Goal: Transaction & Acquisition: Book appointment/travel/reservation

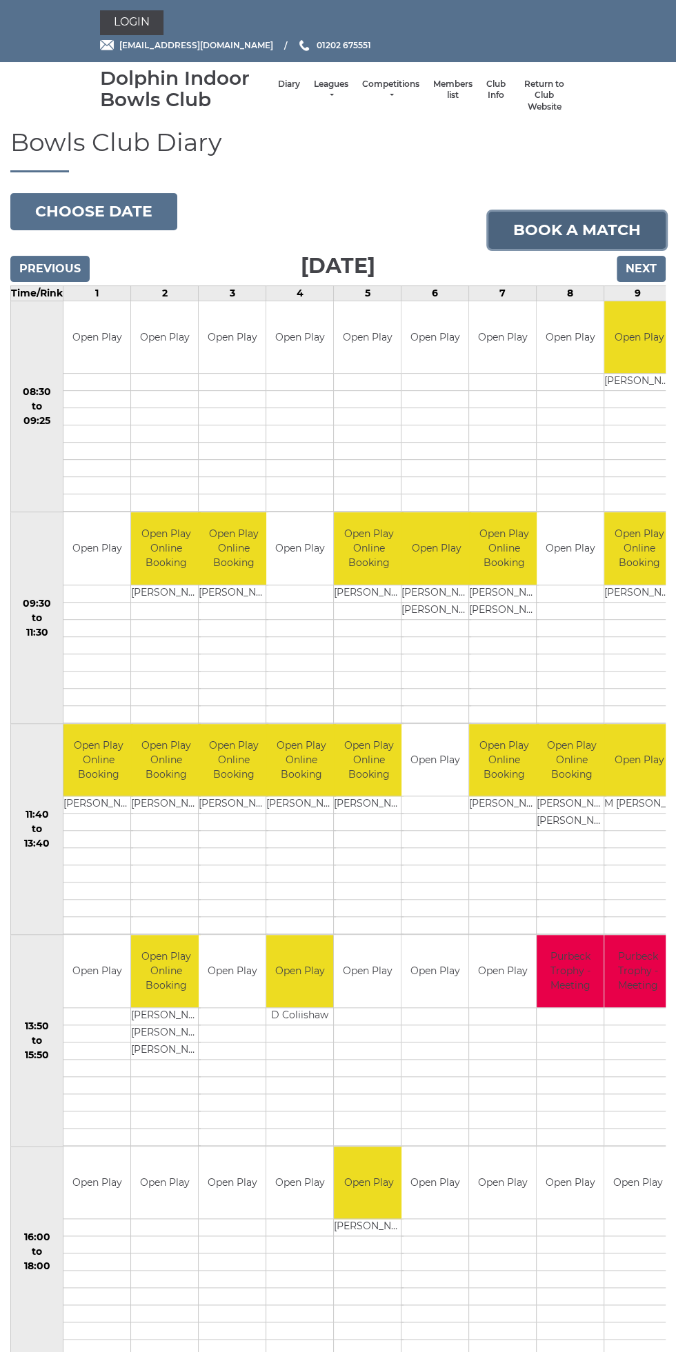
click at [591, 228] on link "Book a match" at bounding box center [576, 230] width 177 height 37
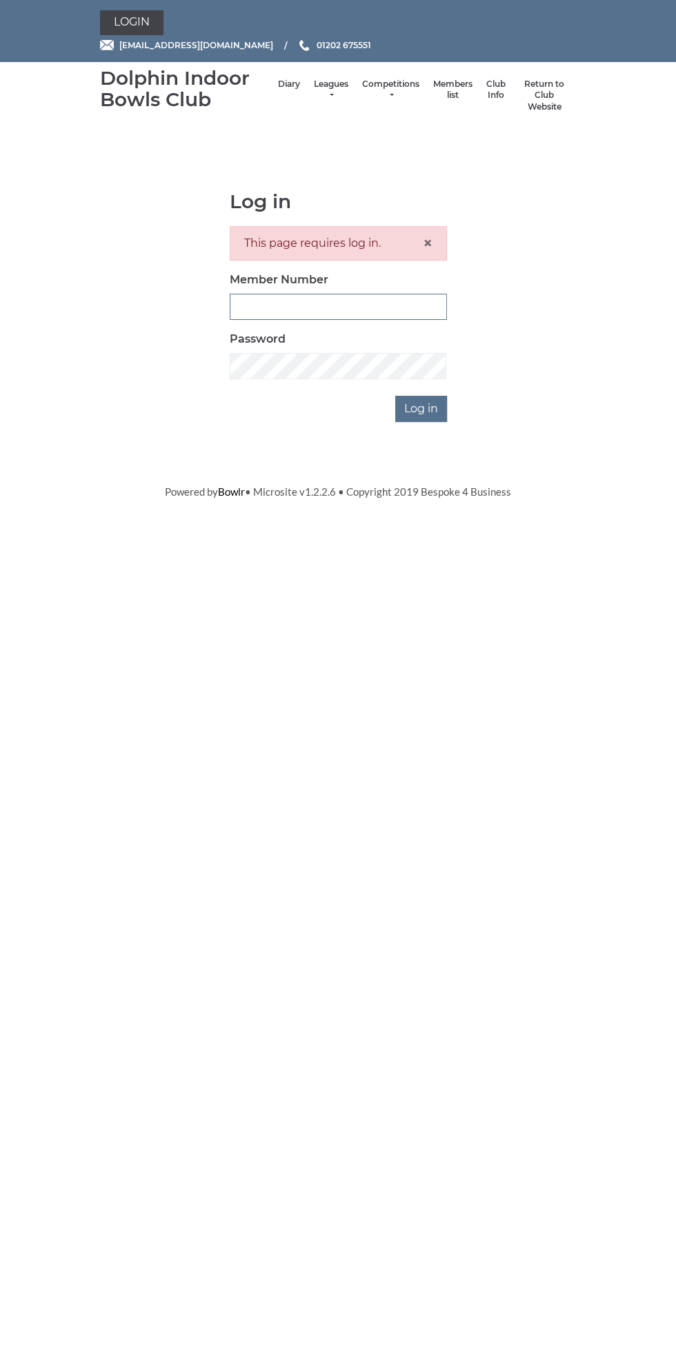
click at [403, 308] on input "Member Number" at bounding box center [338, 307] width 217 height 26
type input "3199"
click at [395, 396] on input "Log in" at bounding box center [421, 409] width 52 height 26
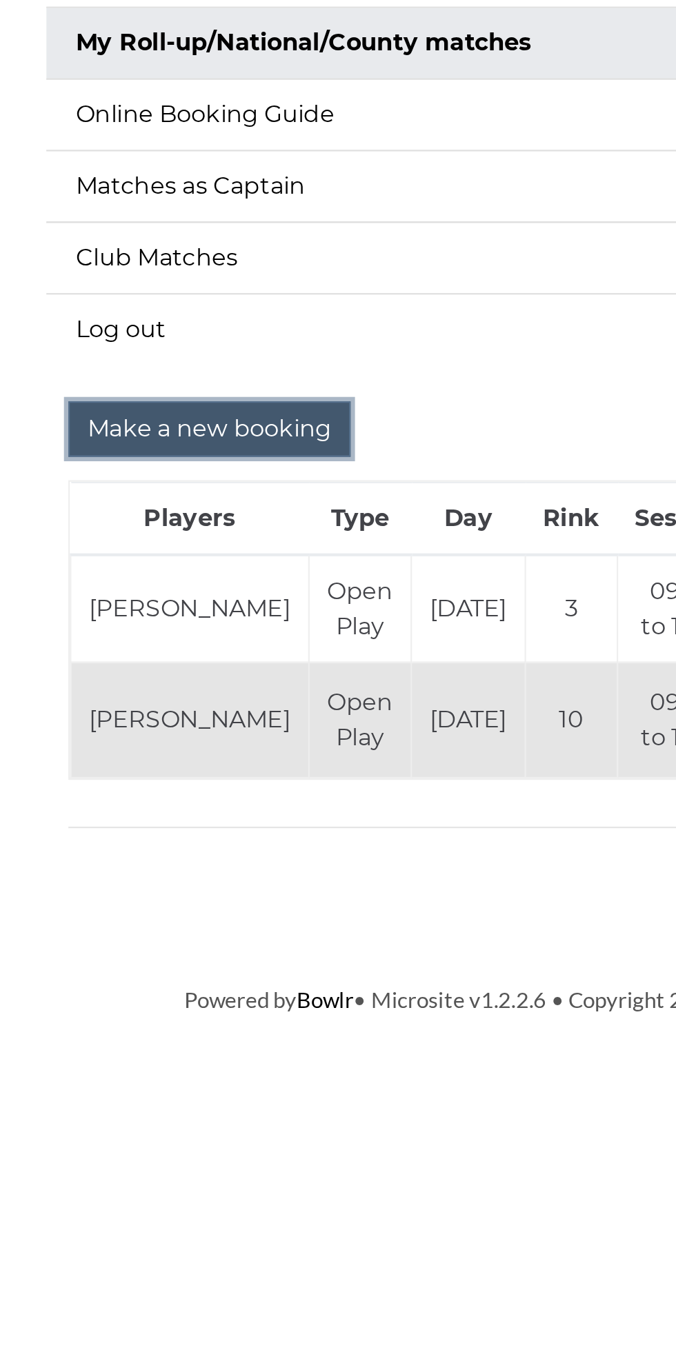
click at [190, 461] on input "Make a new booking" at bounding box center [176, 463] width 133 height 26
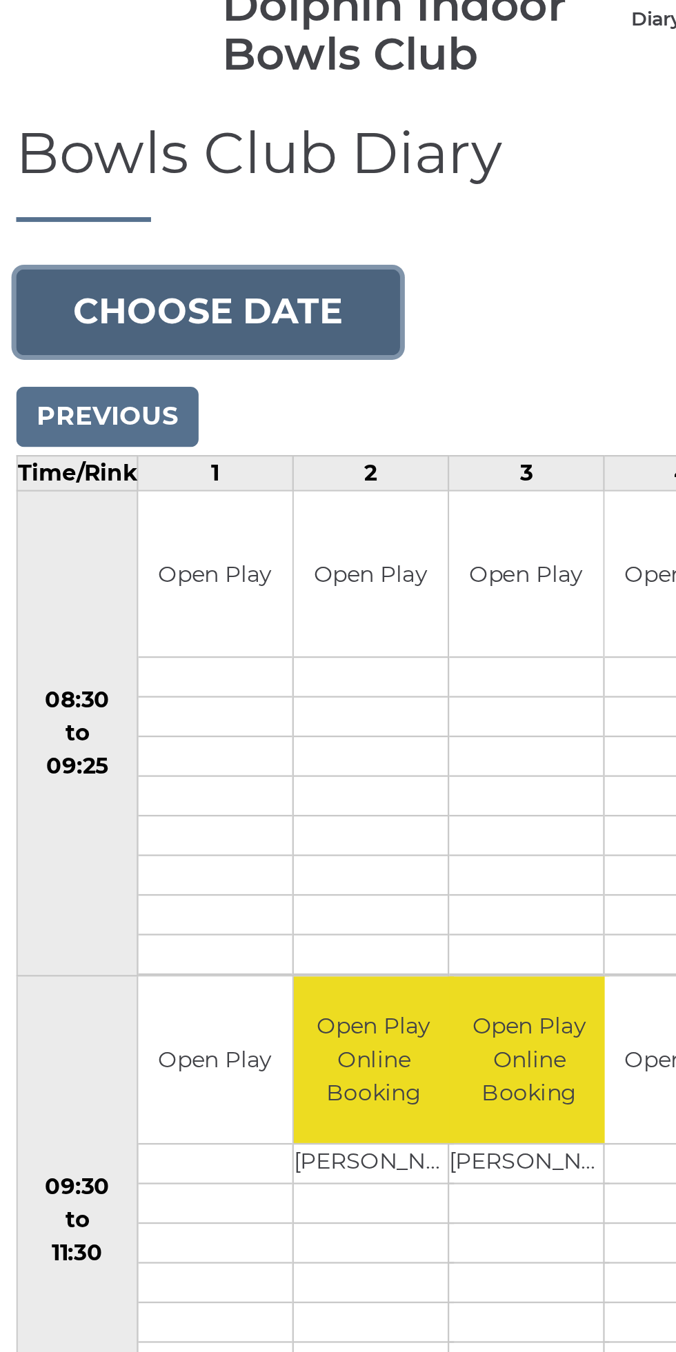
click at [104, 202] on button "Choose date" at bounding box center [93, 211] width 167 height 37
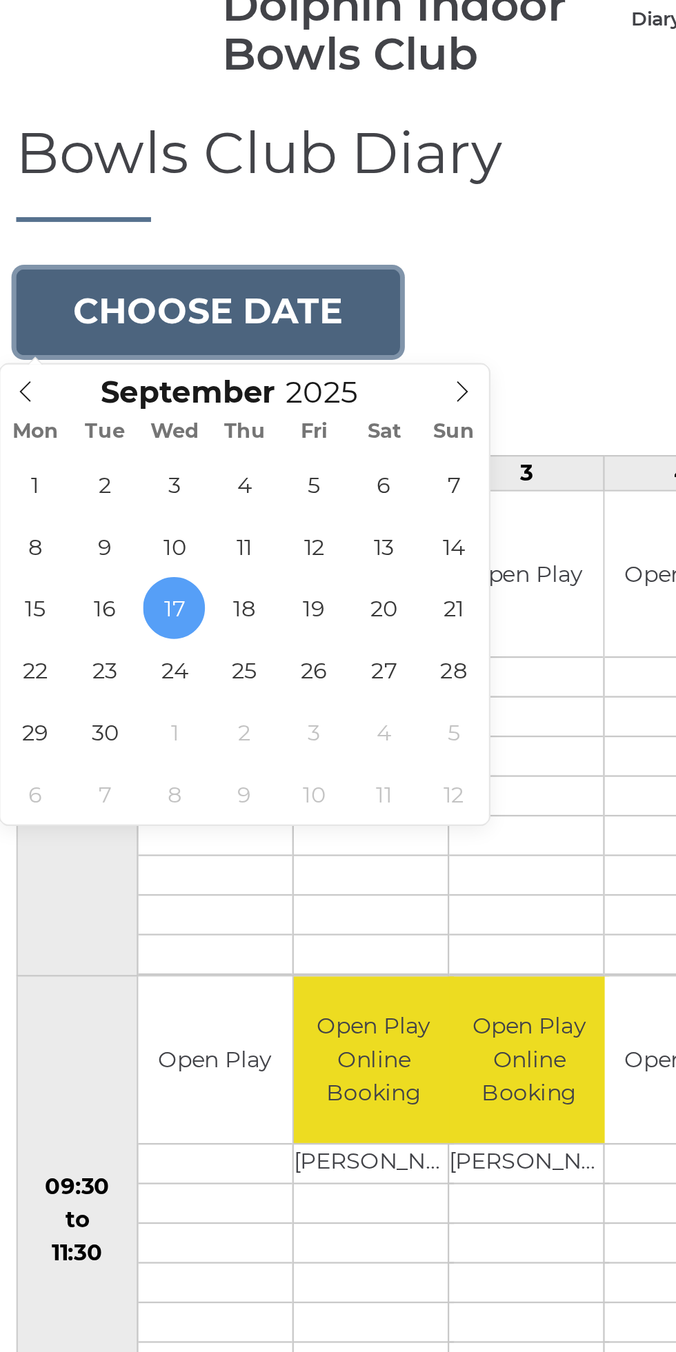
type input "[DATE]"
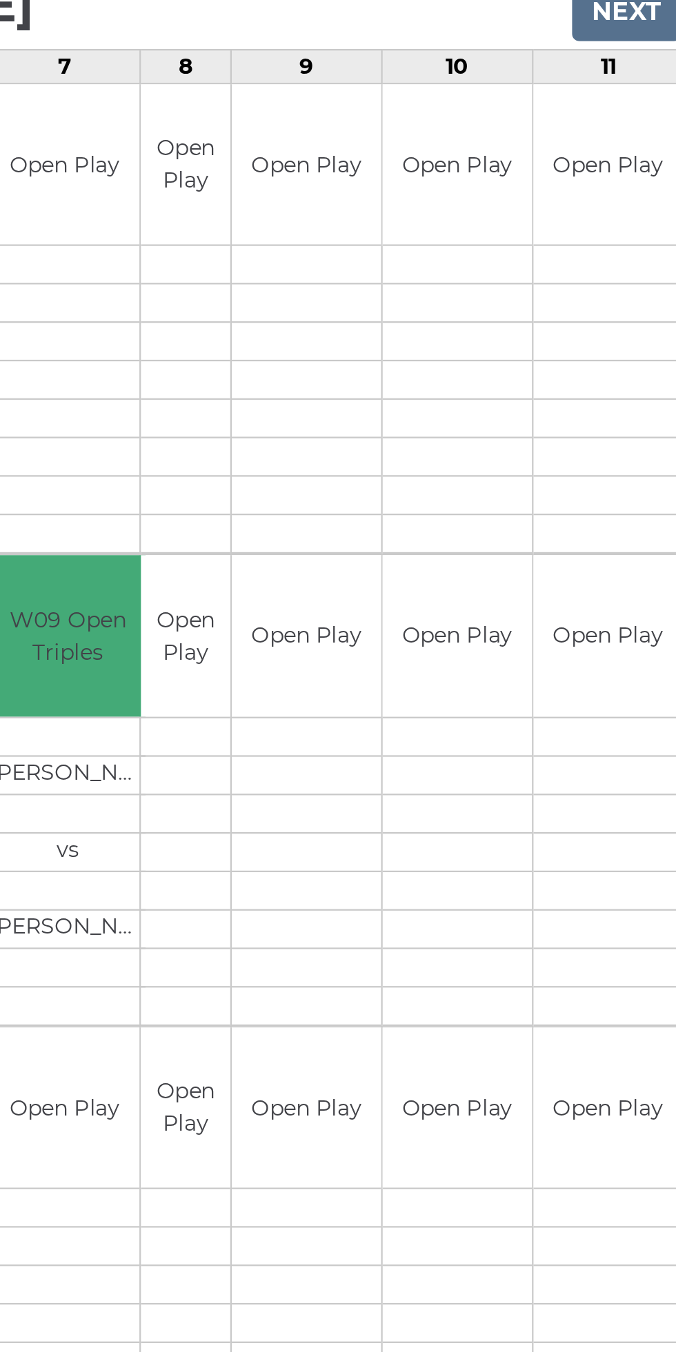
scroll to position [5, 0]
click at [0, 0] on div "Book slot" at bounding box center [0, 0] width 0 height 0
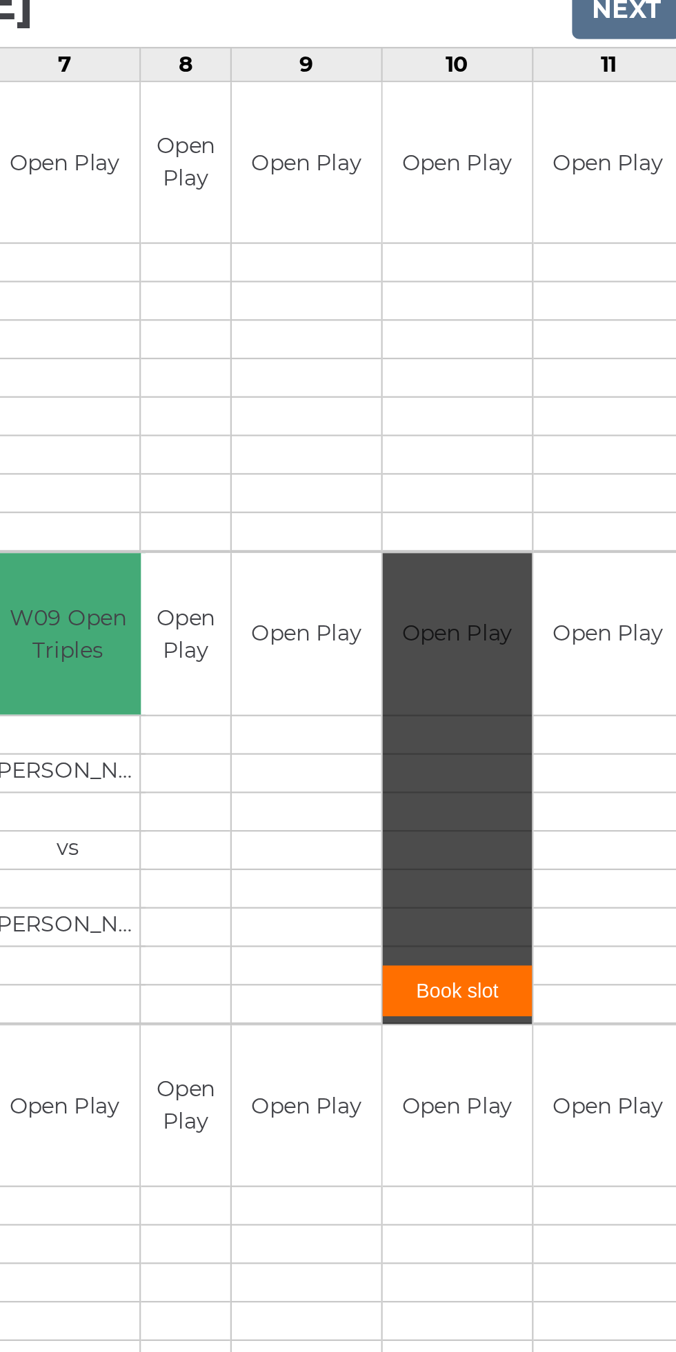
click at [561, 686] on link "Book slot" at bounding box center [565, 692] width 67 height 23
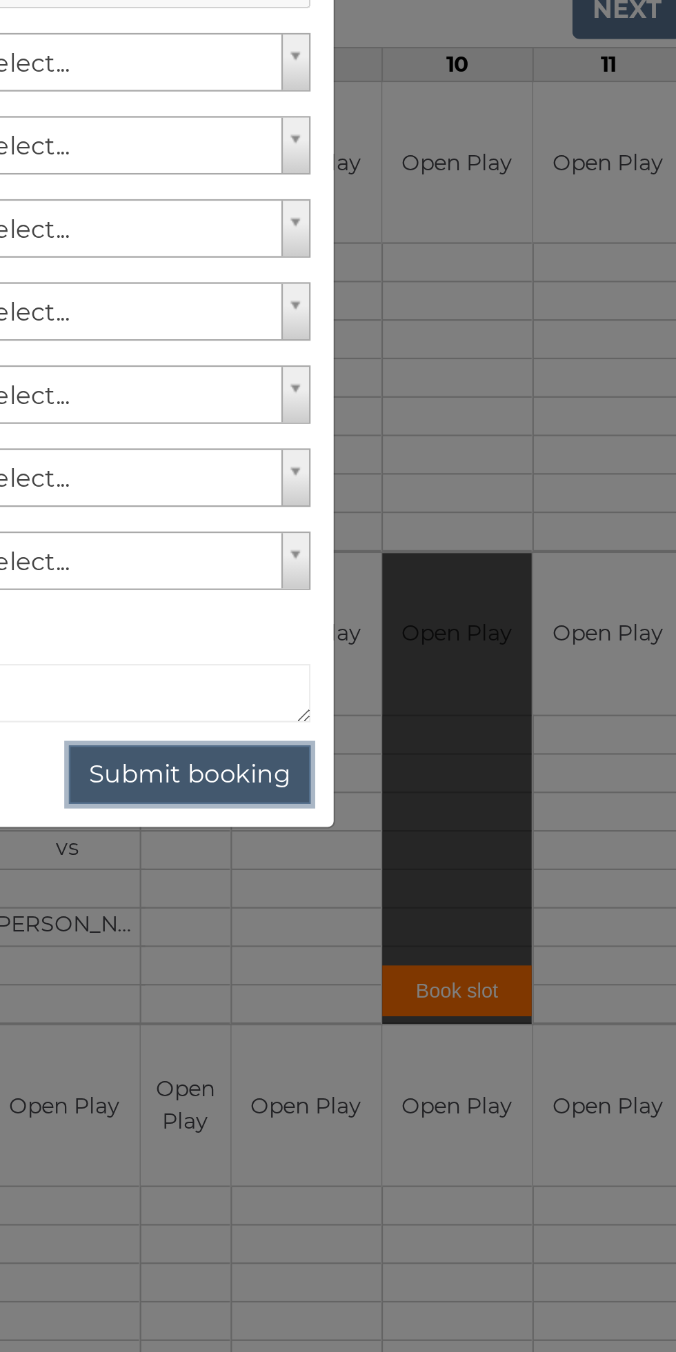
click at [468, 595] on button "Submit booking" at bounding box center [445, 595] width 108 height 26
click at [444, 591] on button "Submit booking" at bounding box center [445, 595] width 108 height 26
click at [450, 595] on button "Submit booking" at bounding box center [445, 595] width 108 height 26
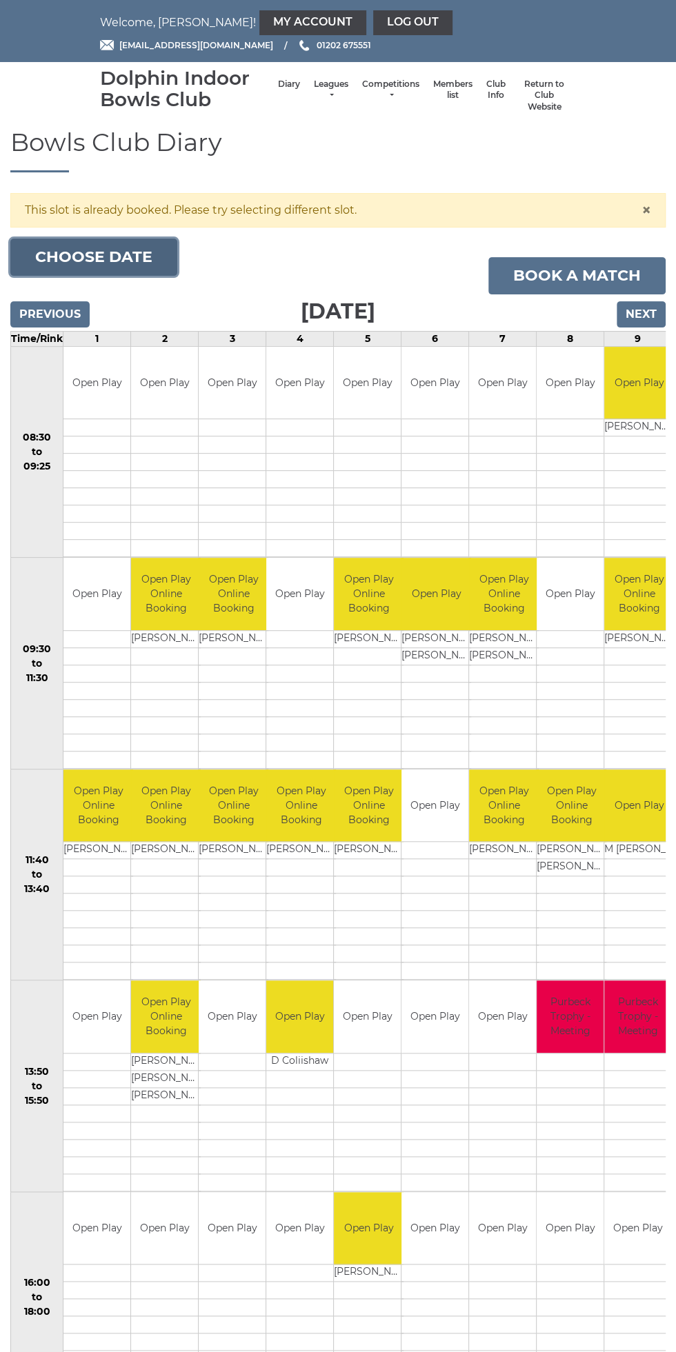
click at [112, 259] on button "Choose date" at bounding box center [93, 257] width 167 height 37
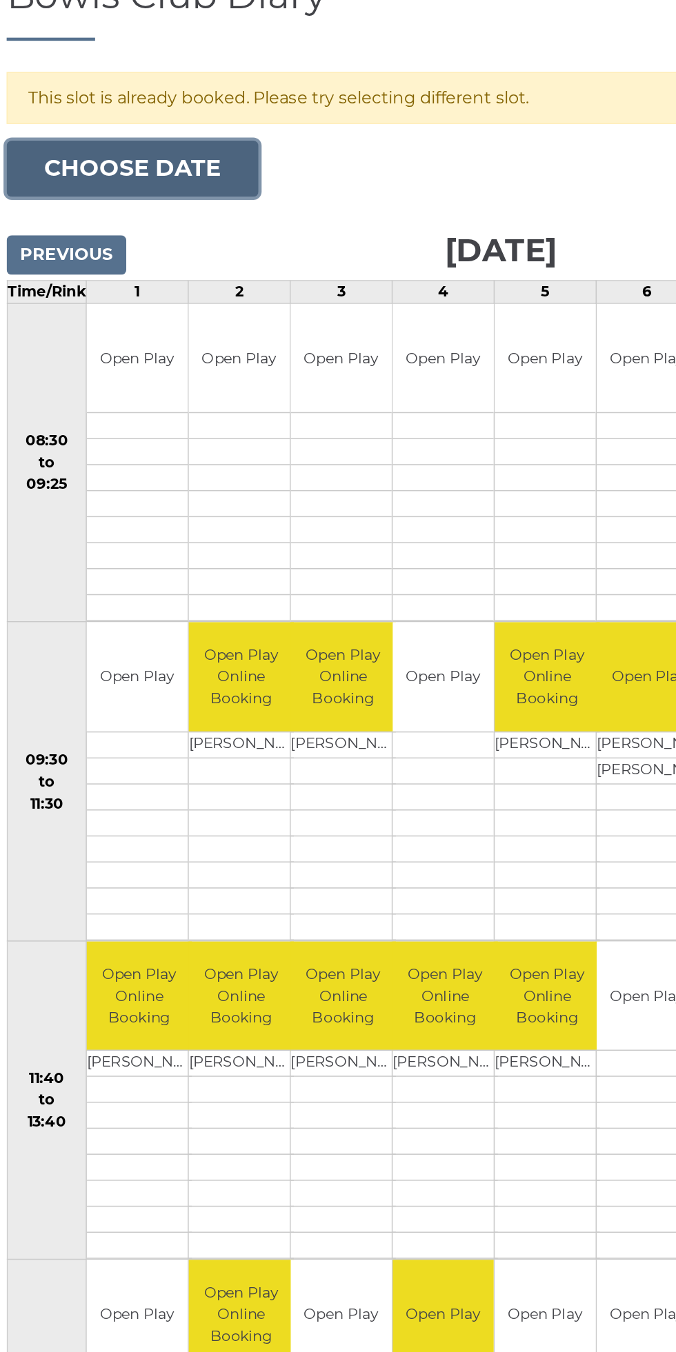
click at [138, 259] on button "Choose date" at bounding box center [93, 257] width 167 height 37
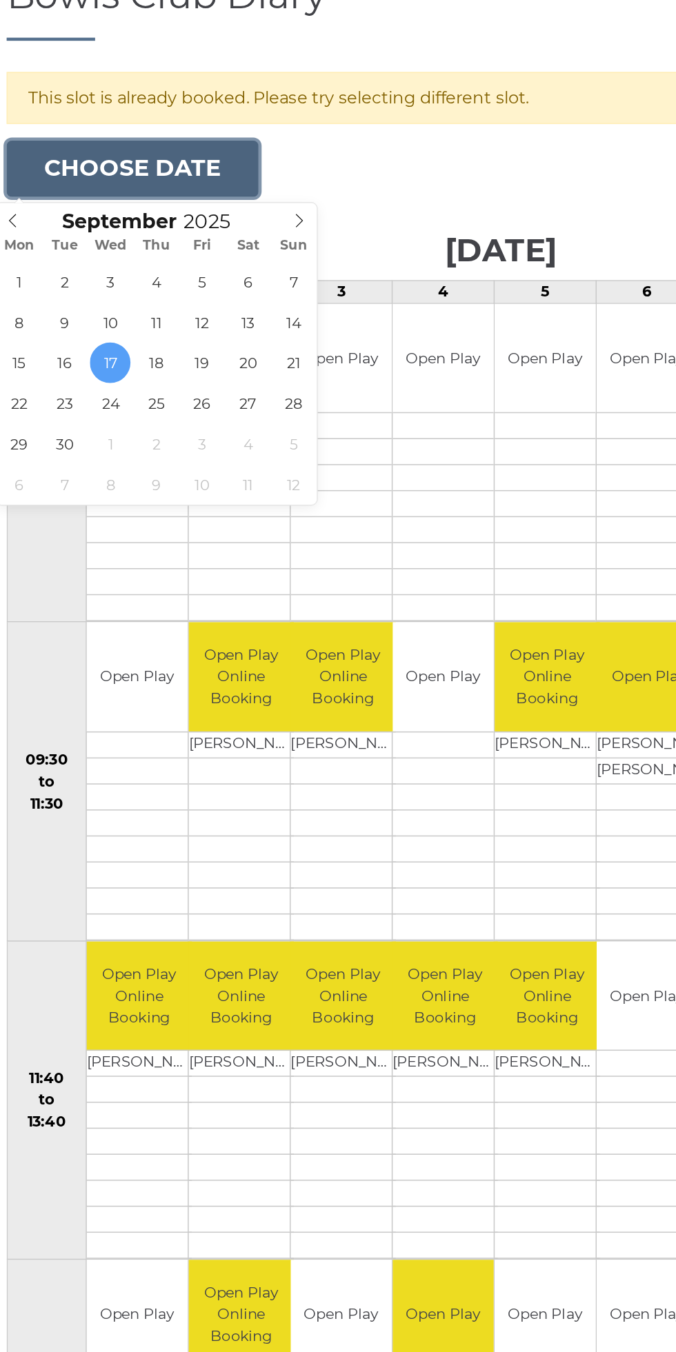
type input "[DATE]"
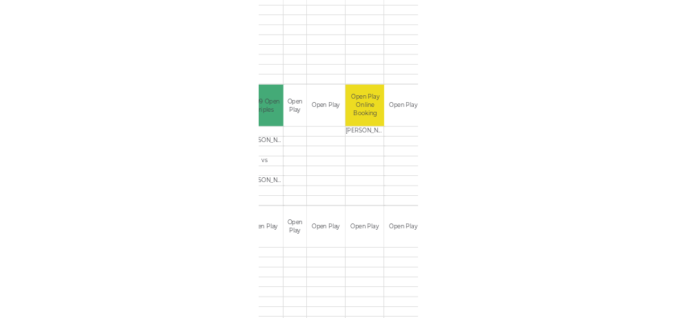
scroll to position [279, 0]
